Goal: Task Accomplishment & Management: Manage account settings

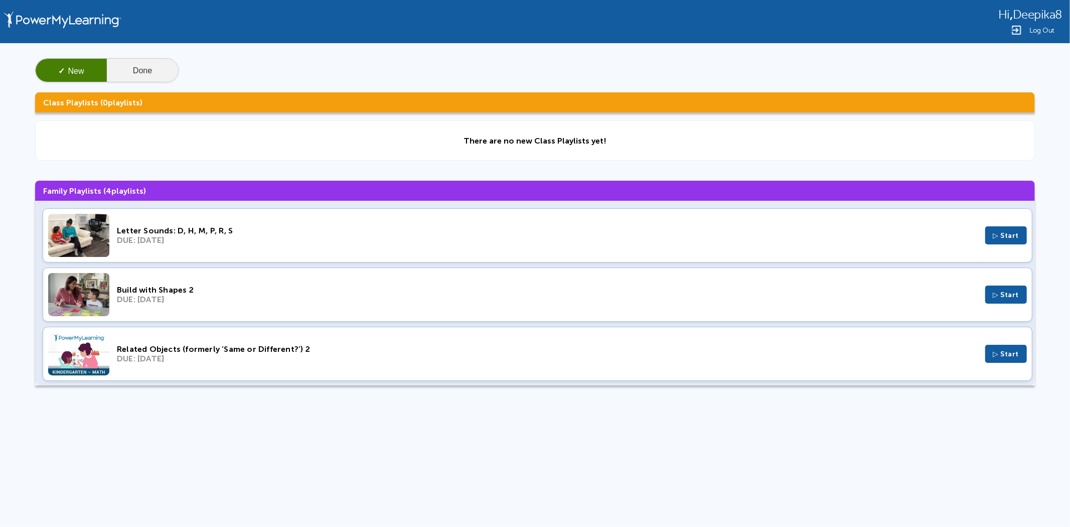
click at [133, 69] on button "Done" at bounding box center [142, 71] width 71 height 24
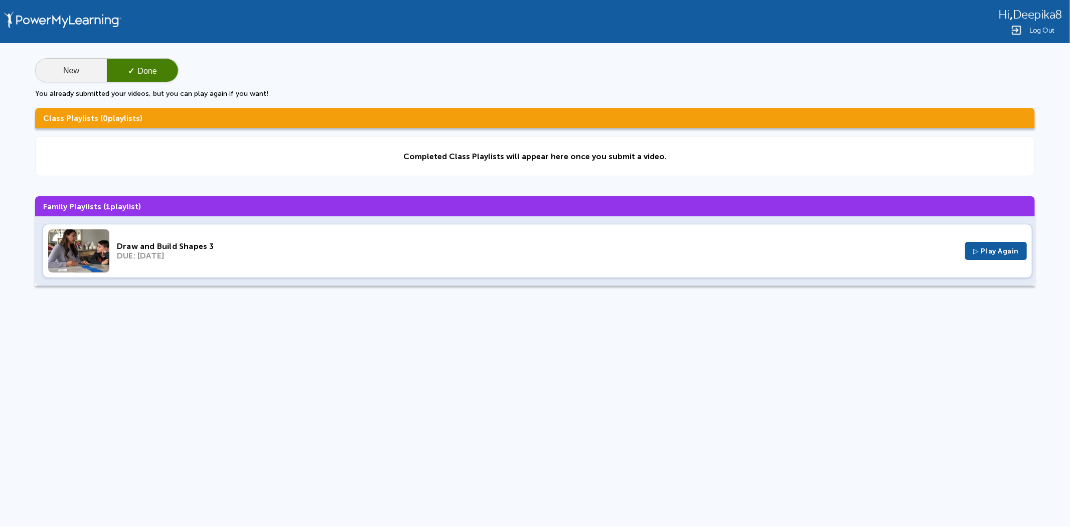
click at [84, 71] on button "New" at bounding box center [71, 71] width 71 height 24
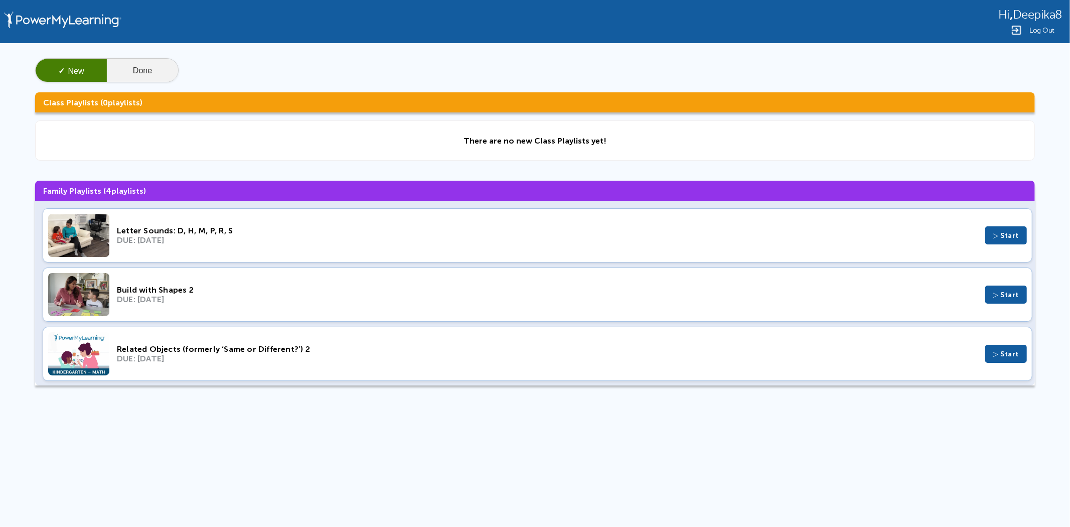
click at [172, 64] on button "Done" at bounding box center [142, 71] width 71 height 24
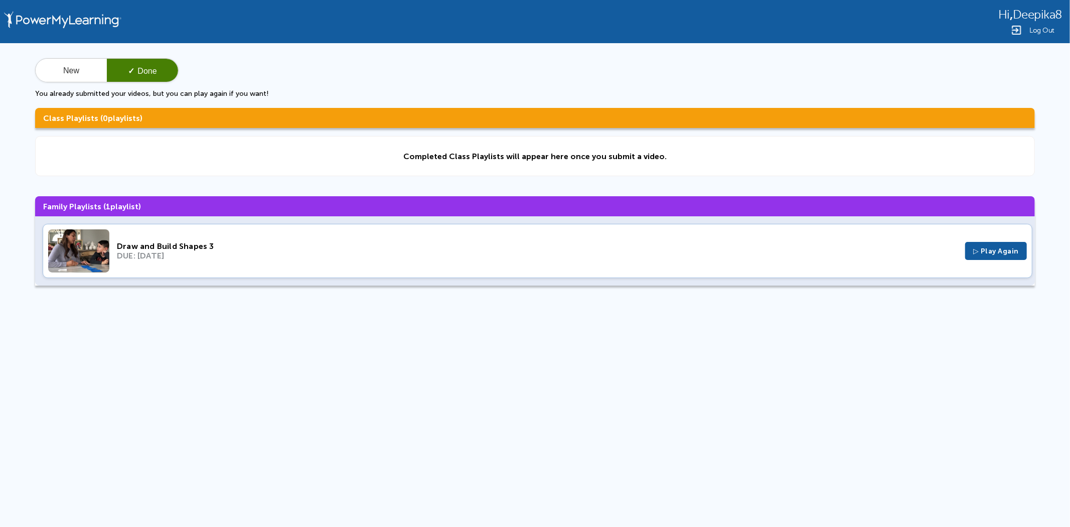
click at [1034, 32] on span "Log Out" at bounding box center [1042, 31] width 25 height 8
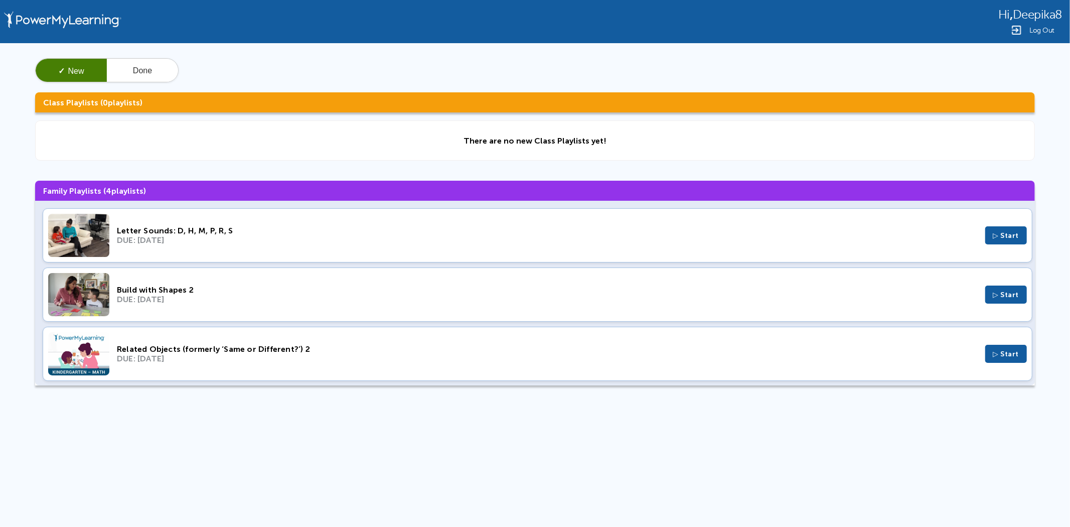
click at [1047, 33] on span "Log Out" at bounding box center [1042, 31] width 25 height 8
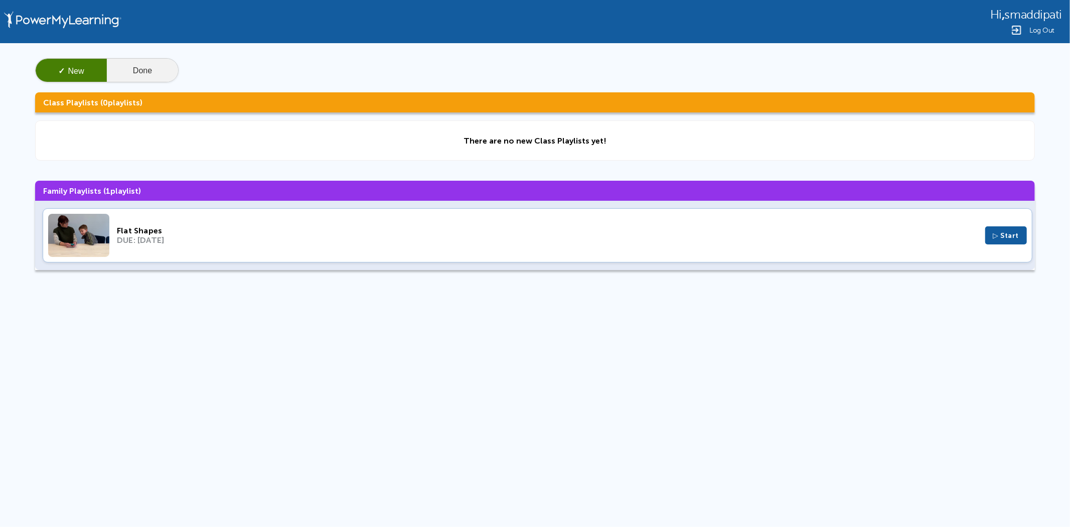
click at [129, 72] on button "Done" at bounding box center [142, 71] width 71 height 24
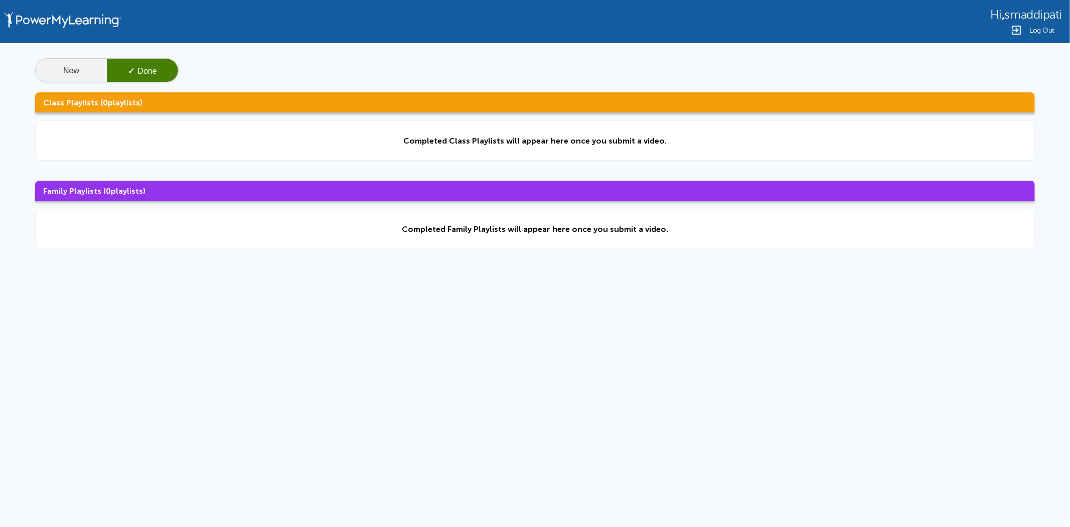
click at [77, 64] on button "New" at bounding box center [71, 71] width 71 height 24
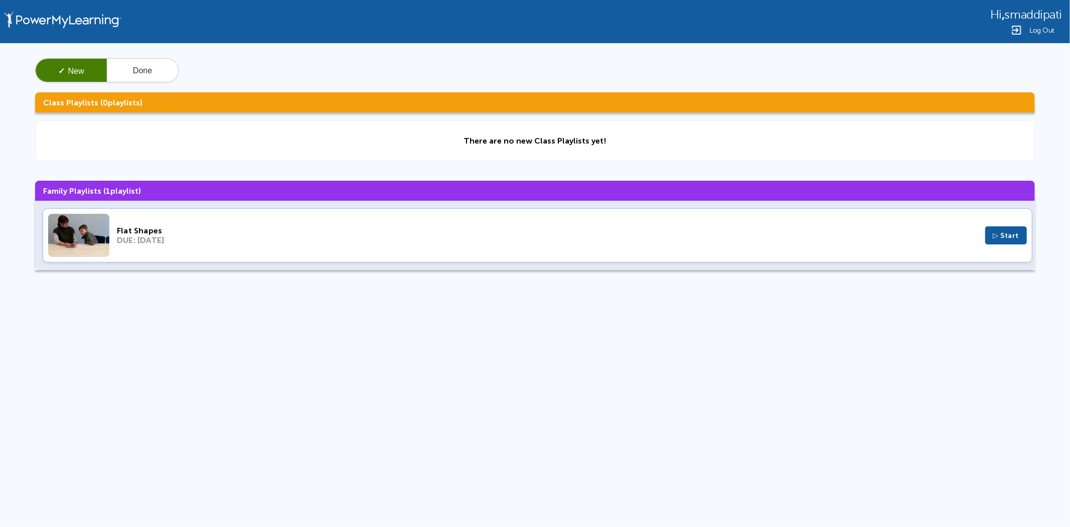
click at [1046, 32] on span "Log Out" at bounding box center [1042, 31] width 25 height 8
